Goal: Use online tool/utility: Utilize a website feature to perform a specific function

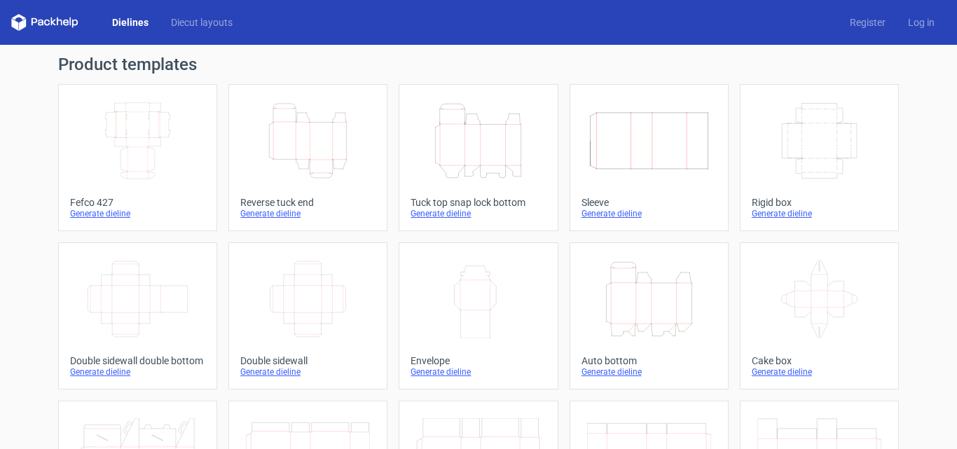
click at [280, 208] on div "Generate dieline" at bounding box center [307, 213] width 135 height 11
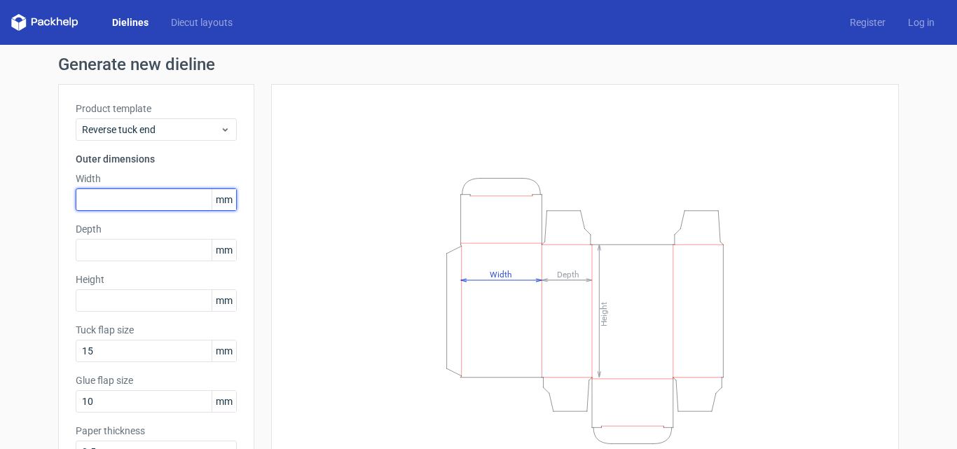
click at [146, 206] on input "text" at bounding box center [156, 200] width 161 height 22
type input "66"
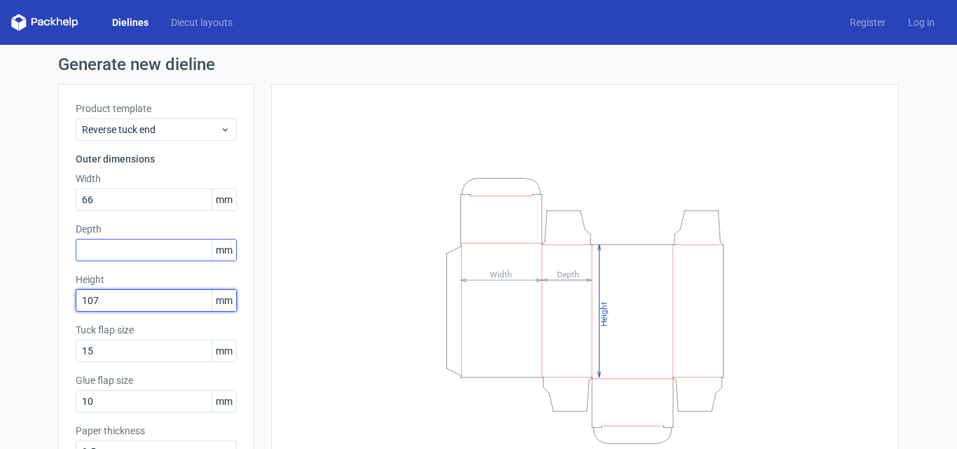
type input "107"
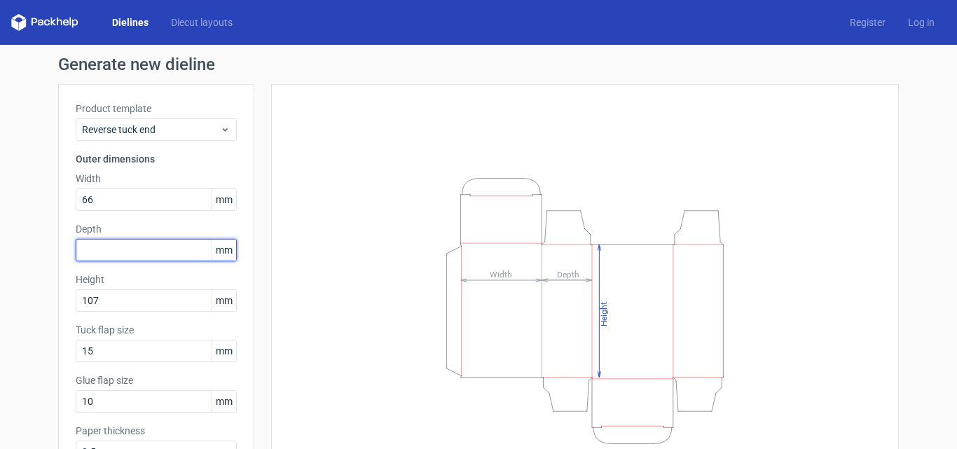
click at [139, 259] on input "text" at bounding box center [156, 250] width 161 height 22
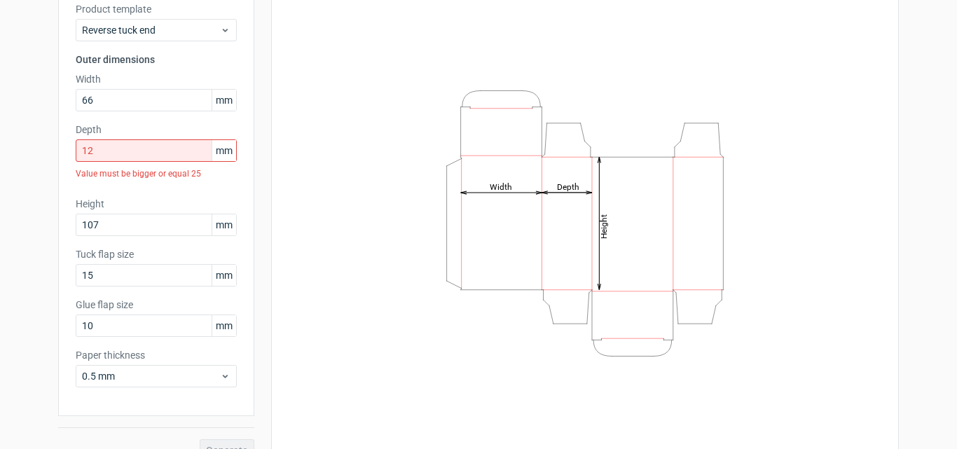
click at [225, 427] on div "Generate" at bounding box center [156, 439] width 196 height 46
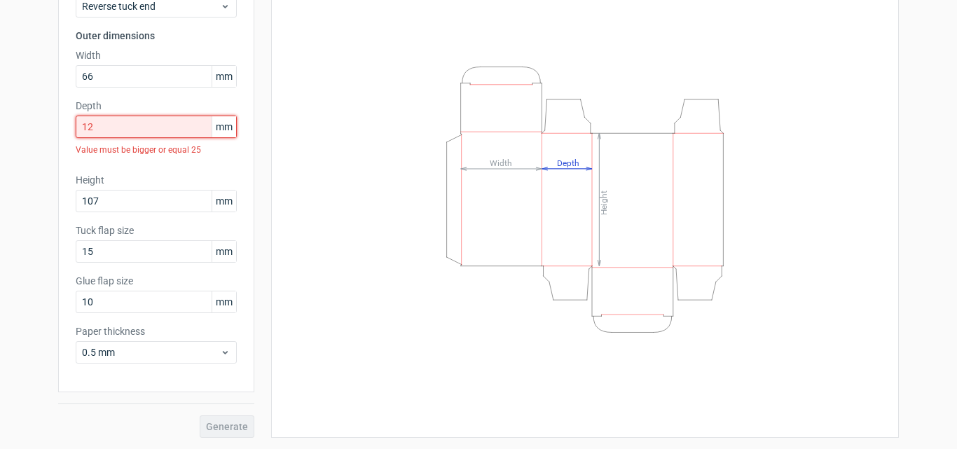
drag, startPoint x: 119, startPoint y: 126, endPoint x: 15, endPoint y: 139, distance: 105.3
click at [20, 138] on div "Generate new dieline Product template Reverse tuck end Outer dimensions Width 6…" at bounding box center [478, 186] width 957 height 528
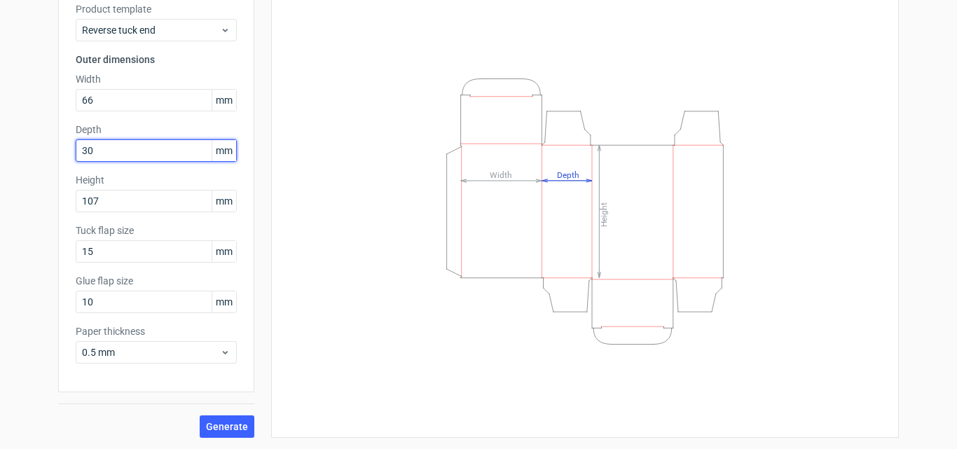
click at [115, 156] on input "30" at bounding box center [156, 150] width 161 height 22
type input "12"
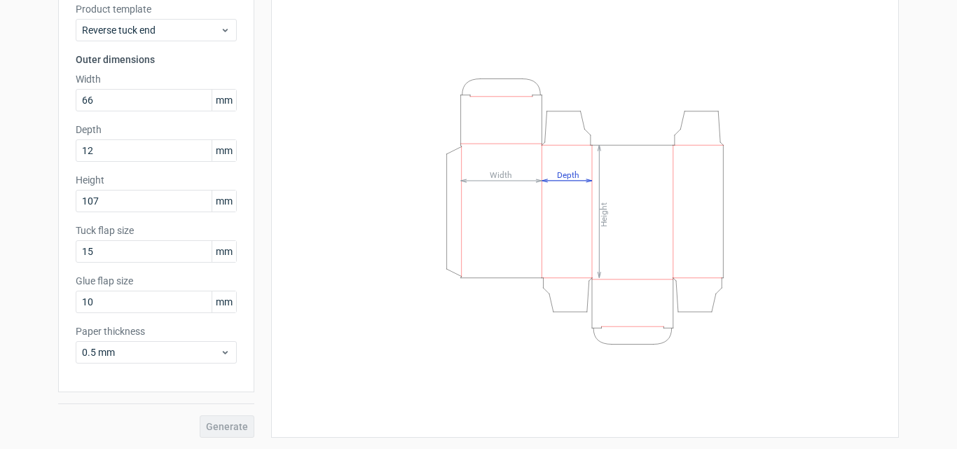
click at [224, 430] on div "Generate" at bounding box center [156, 415] width 196 height 46
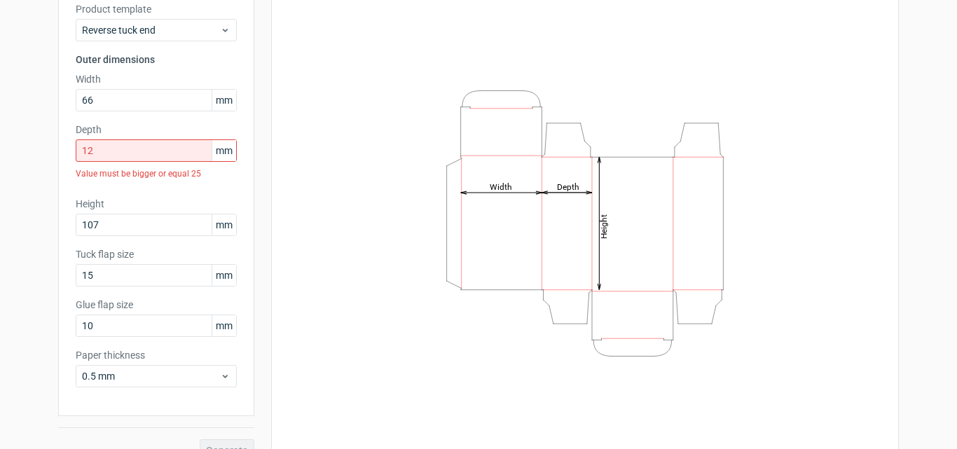
click at [224, 430] on div "Generate" at bounding box center [156, 439] width 196 height 46
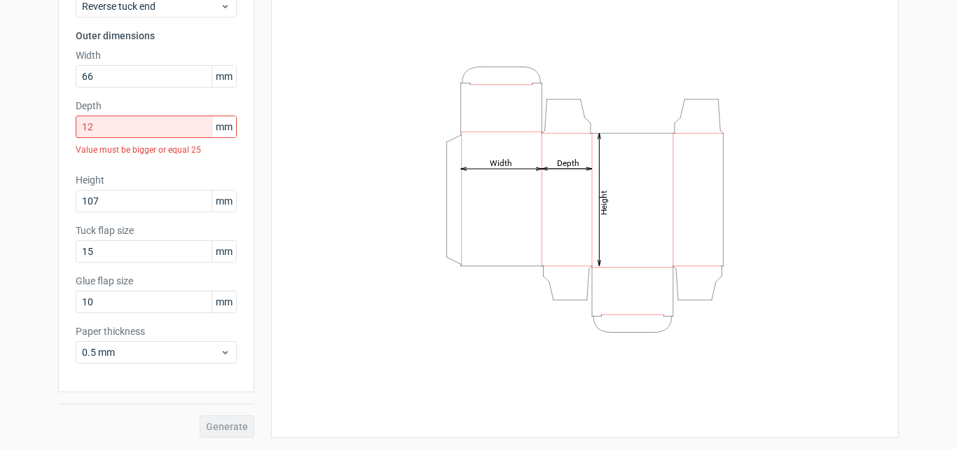
click at [374, 388] on div "Height Depth Width" at bounding box center [585, 199] width 593 height 442
